Goal: Task Accomplishment & Management: Complete application form

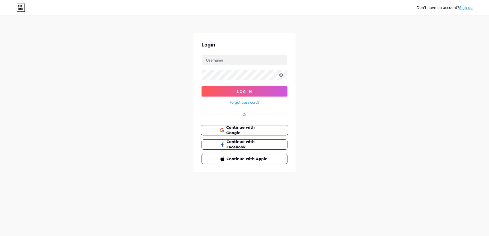
click at [245, 131] on span "Continue with Google" at bounding box center [247, 130] width 43 height 11
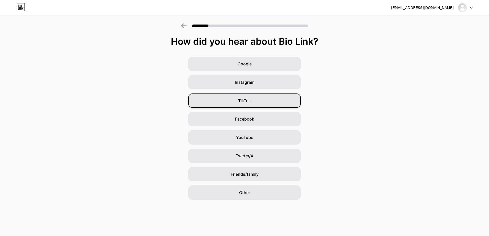
click at [259, 101] on div "TikTok" at bounding box center [244, 101] width 113 height 14
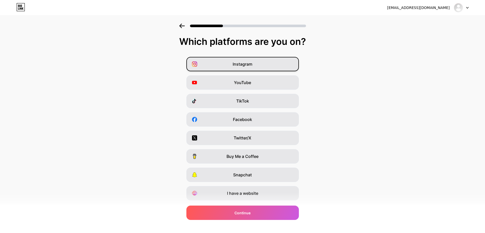
click at [255, 63] on div "Instagram" at bounding box center [243, 64] width 113 height 14
click at [256, 81] on div "YouTube" at bounding box center [243, 82] width 113 height 14
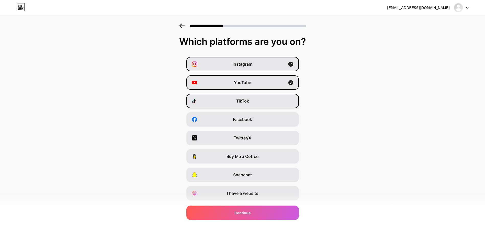
click at [254, 104] on div "TikTok" at bounding box center [243, 101] width 113 height 14
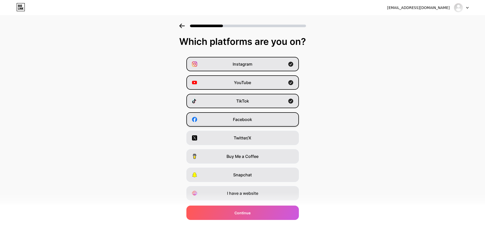
click at [256, 120] on div "Facebook" at bounding box center [243, 119] width 113 height 14
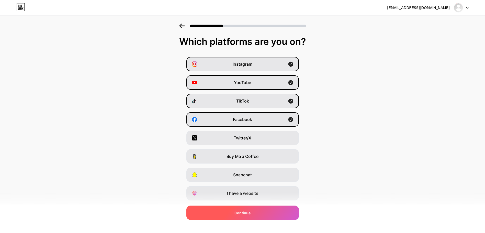
click at [256, 211] on div "Continue" at bounding box center [243, 212] width 113 height 14
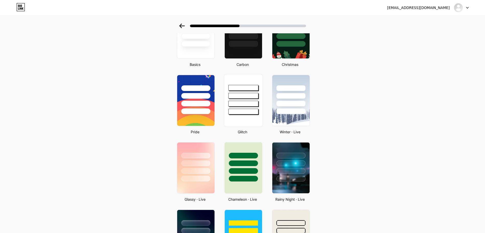
scroll to position [51, 0]
click at [249, 188] on div at bounding box center [243, 167] width 39 height 53
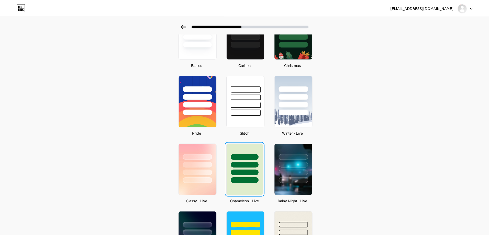
scroll to position [0, 0]
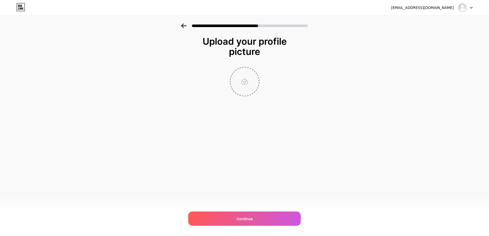
click at [247, 83] on input "file" at bounding box center [245, 82] width 28 height 28
type input "C:\fakepath\ChatGPT Image 2025. okt. 13. 21_33_56.png"
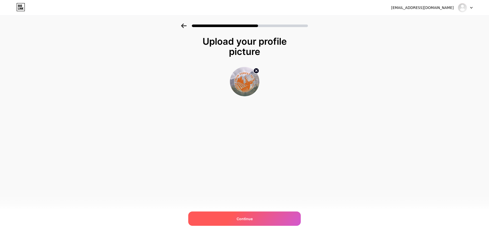
click at [257, 222] on div "Continue" at bounding box center [244, 219] width 113 height 14
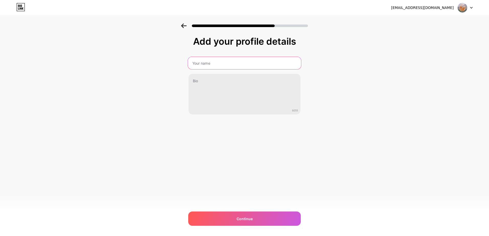
click at [222, 64] on input "text" at bounding box center [244, 63] width 113 height 12
type input "From [GEOGRAPHIC_DATA]"
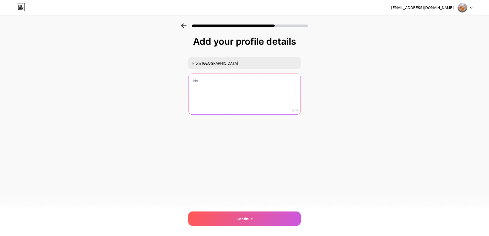
click at [221, 76] on textarea at bounding box center [245, 94] width 112 height 41
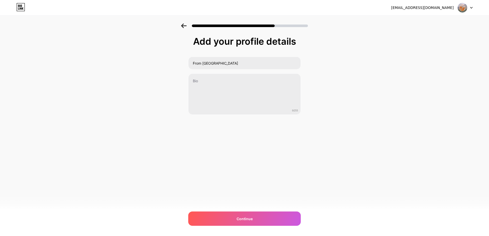
click at [287, 195] on div "[EMAIL_ADDRESS][DOMAIN_NAME] Logout Link Copied Add your profile details From F…" at bounding box center [244, 118] width 489 height 236
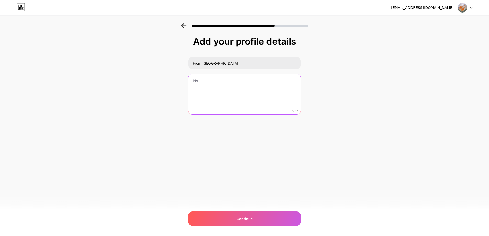
click at [217, 81] on textarea at bounding box center [245, 94] width 112 height 41
paste textarea "From [GEOGRAPHIC_DATA] is not just a name to me – it’s a mission. My goal is to…"
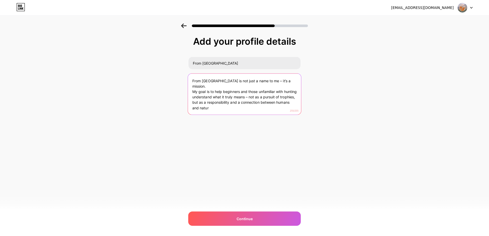
drag, startPoint x: 230, startPoint y: 105, endPoint x: 186, endPoint y: 74, distance: 53.6
click at [186, 74] on div "Add your profile details From Forest To Field From [GEOGRAPHIC_DATA] is not jus…" at bounding box center [244, 82] width 489 height 117
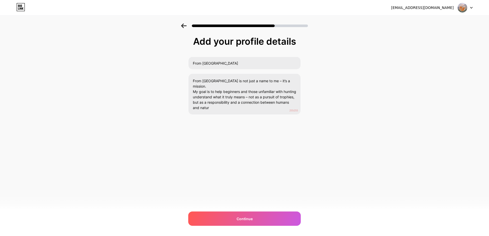
click at [314, 208] on div "[EMAIL_ADDRESS][DOMAIN_NAME] Logout Link Copied Add your profile details From F…" at bounding box center [244, 118] width 489 height 236
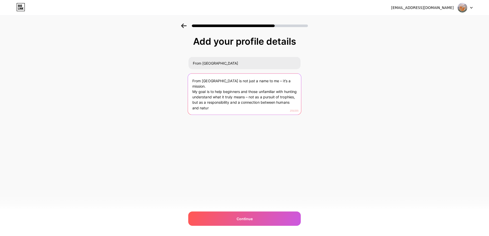
drag, startPoint x: 265, startPoint y: 108, endPoint x: 183, endPoint y: 67, distance: 91.8
click at [183, 67] on div "Add your profile details From Forest To Field From [GEOGRAPHIC_DATA] is not jus…" at bounding box center [244, 82] width 489 height 117
paste textarea "– a community and mindset for nature. I help others understand the true value o…"
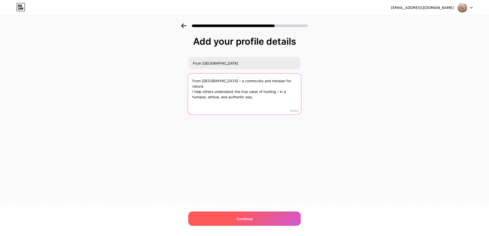
type textarea "From [GEOGRAPHIC_DATA] – a community and mindset for nature. I help others unde…"
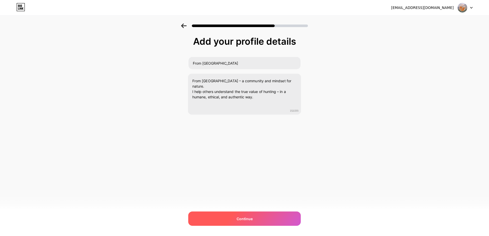
click at [253, 220] on div "Continue" at bounding box center [244, 219] width 113 height 14
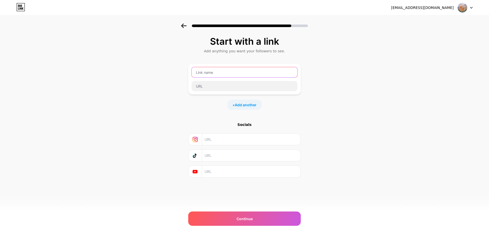
click at [213, 74] on input "text" at bounding box center [245, 72] width 106 height 10
click at [214, 85] on input "text" at bounding box center [245, 86] width 106 height 10
click at [220, 143] on input "text" at bounding box center [251, 140] width 93 height 12
click at [227, 154] on input "text" at bounding box center [251, 156] width 93 height 12
click at [228, 175] on input "text" at bounding box center [251, 172] width 93 height 12
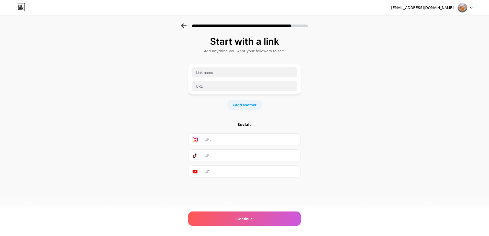
click at [223, 150] on input "text" at bounding box center [251, 156] width 93 height 12
paste input "@fromforesttofield"
drag, startPoint x: 244, startPoint y: 155, endPoint x: 182, endPoint y: 159, distance: 61.5
click at [182, 159] on div "Start with a link Add anything you want your followers to see. + Add another So…" at bounding box center [244, 114] width 489 height 180
paste input "[DOMAIN_NAME][URL]"
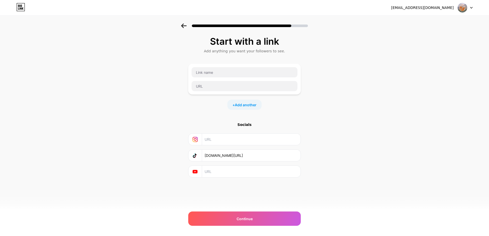
type input "[DOMAIN_NAME][URL]"
